Goal: Information Seeking & Learning: Understand process/instructions

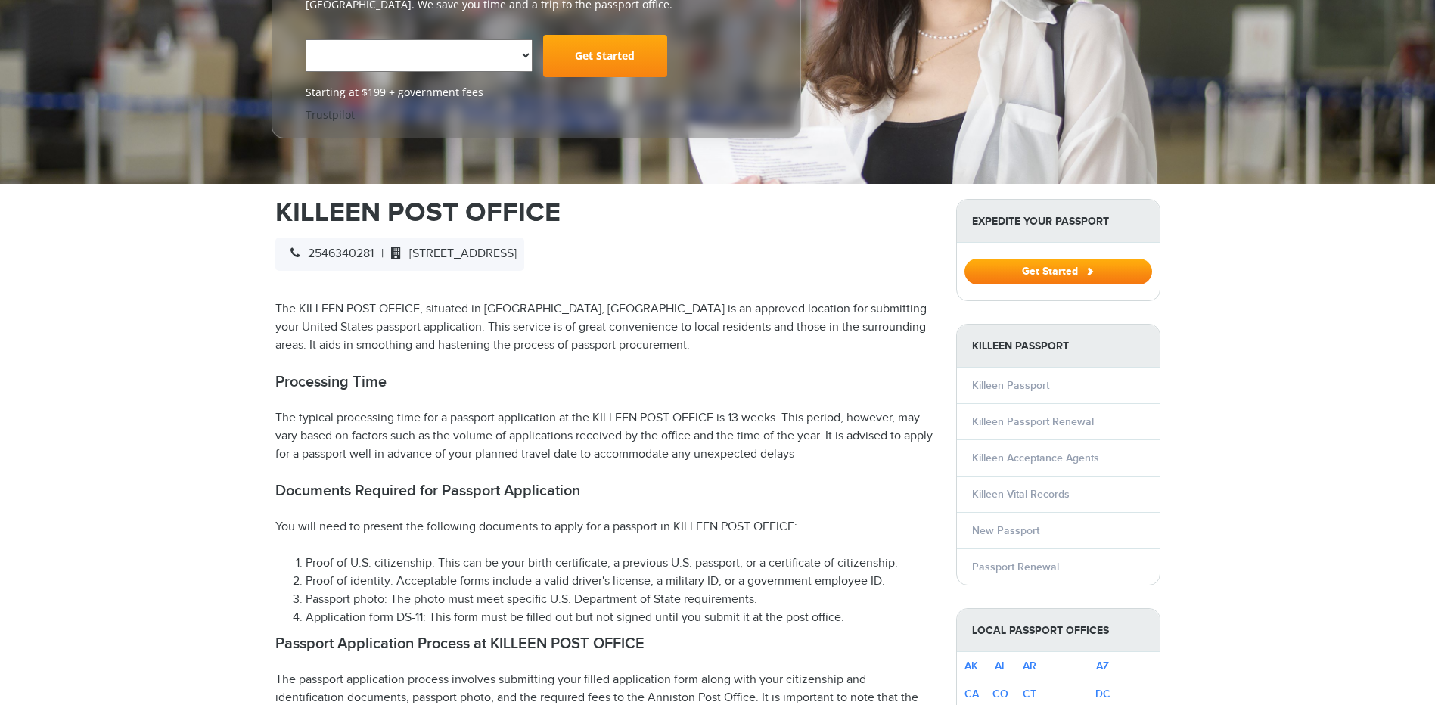
scroll to position [357, 0]
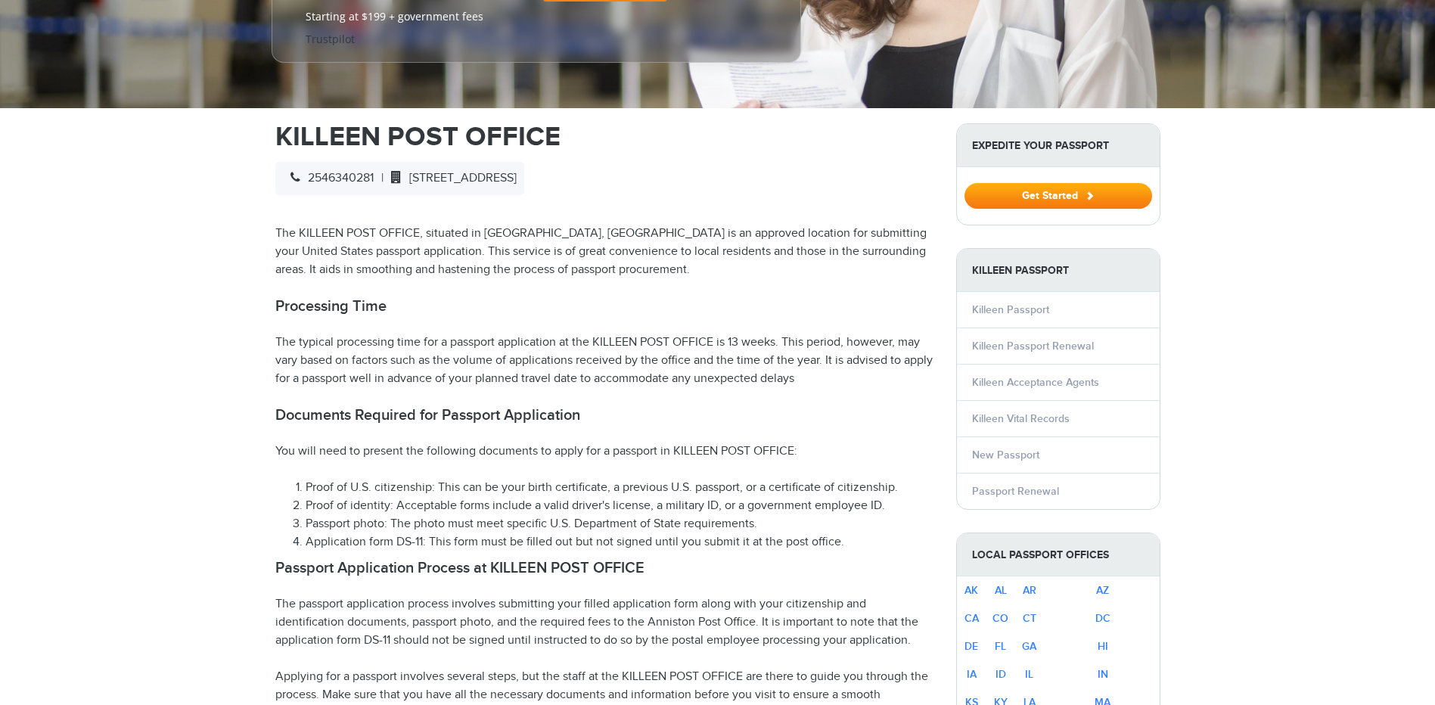
select select "**********"
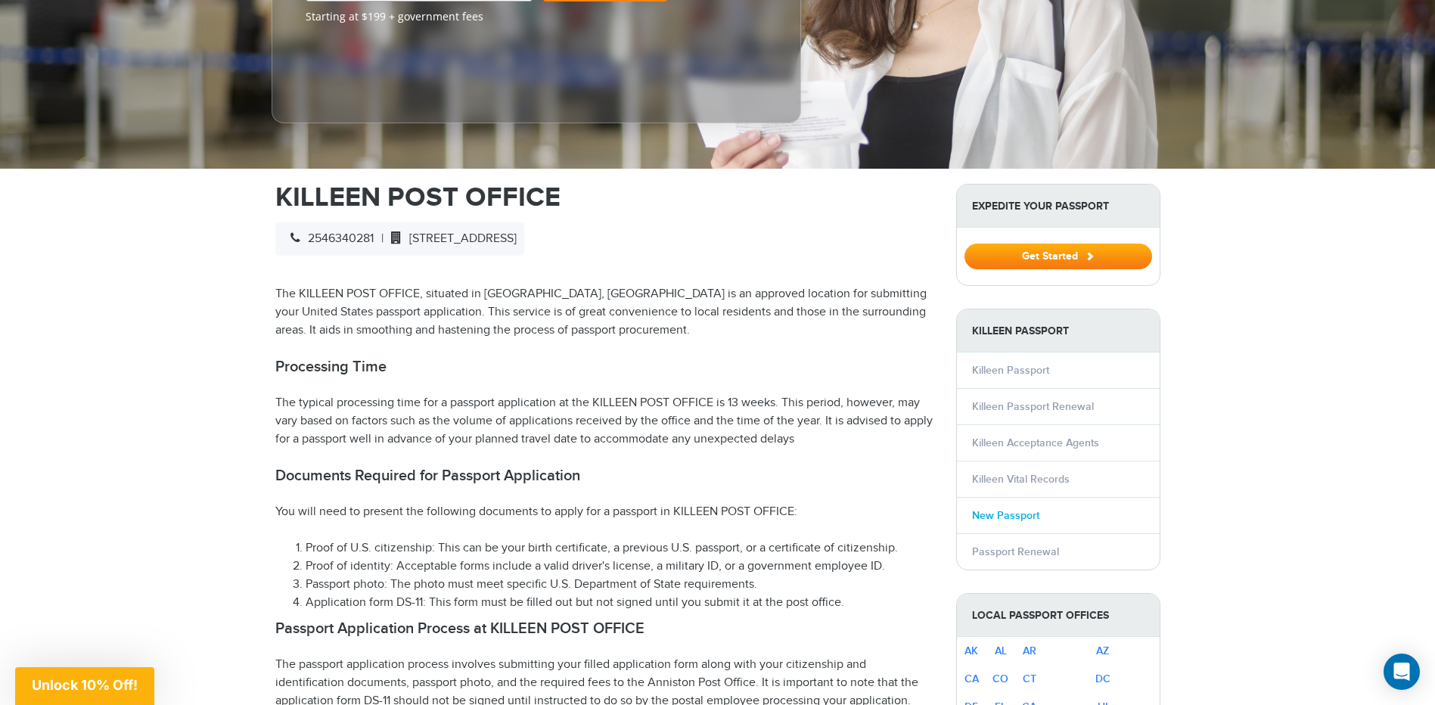
click at [988, 509] on link "New Passport" at bounding box center [1005, 515] width 67 height 13
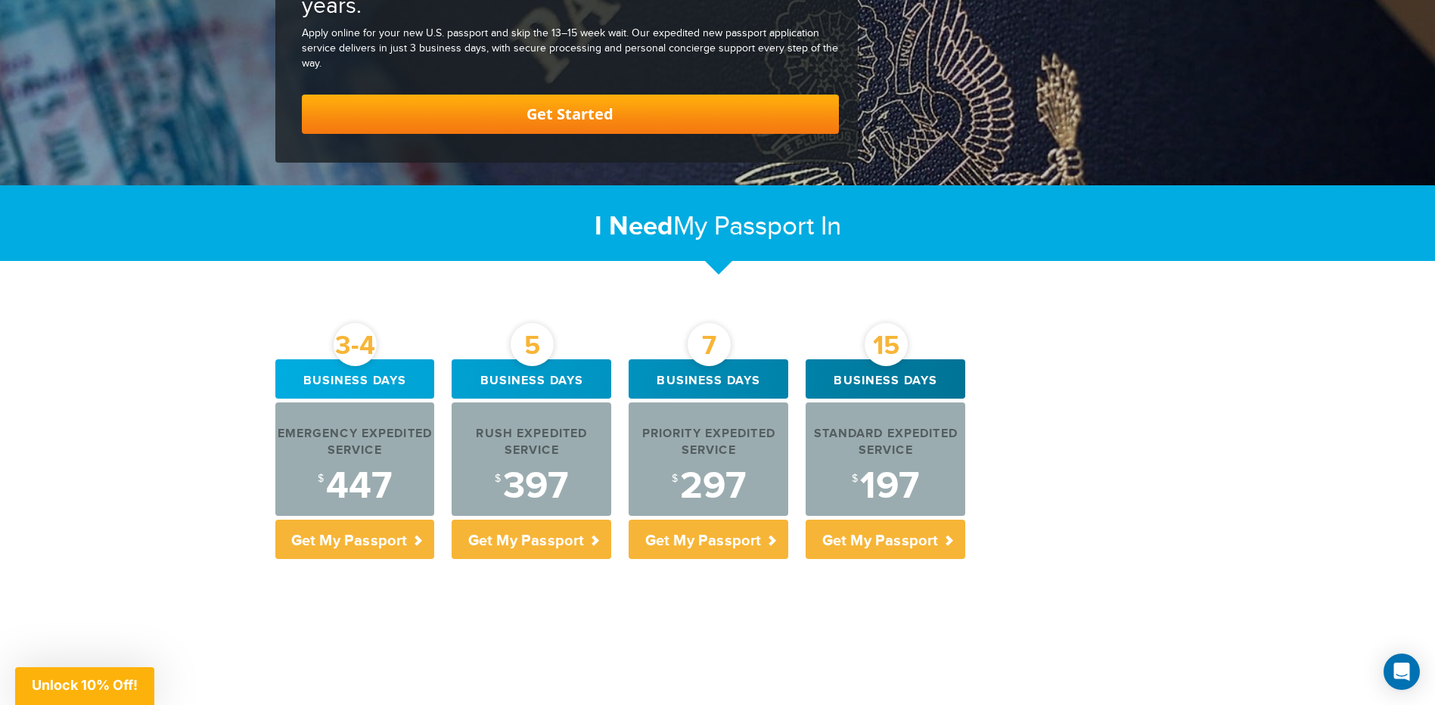
scroll to position [303, 0]
